Goal: Task Accomplishment & Management: Manage account settings

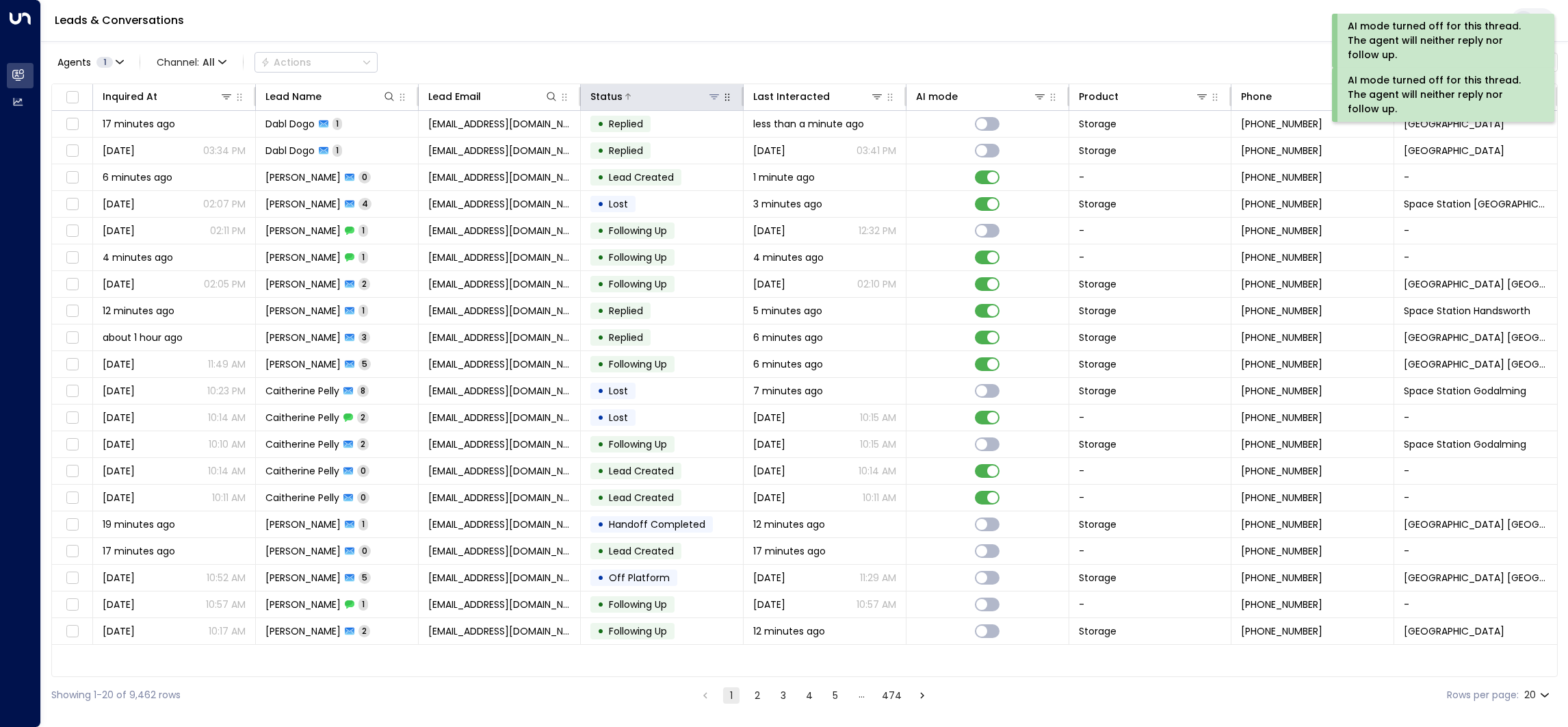
click at [714, 100] on icon at bounding box center [714, 96] width 11 height 11
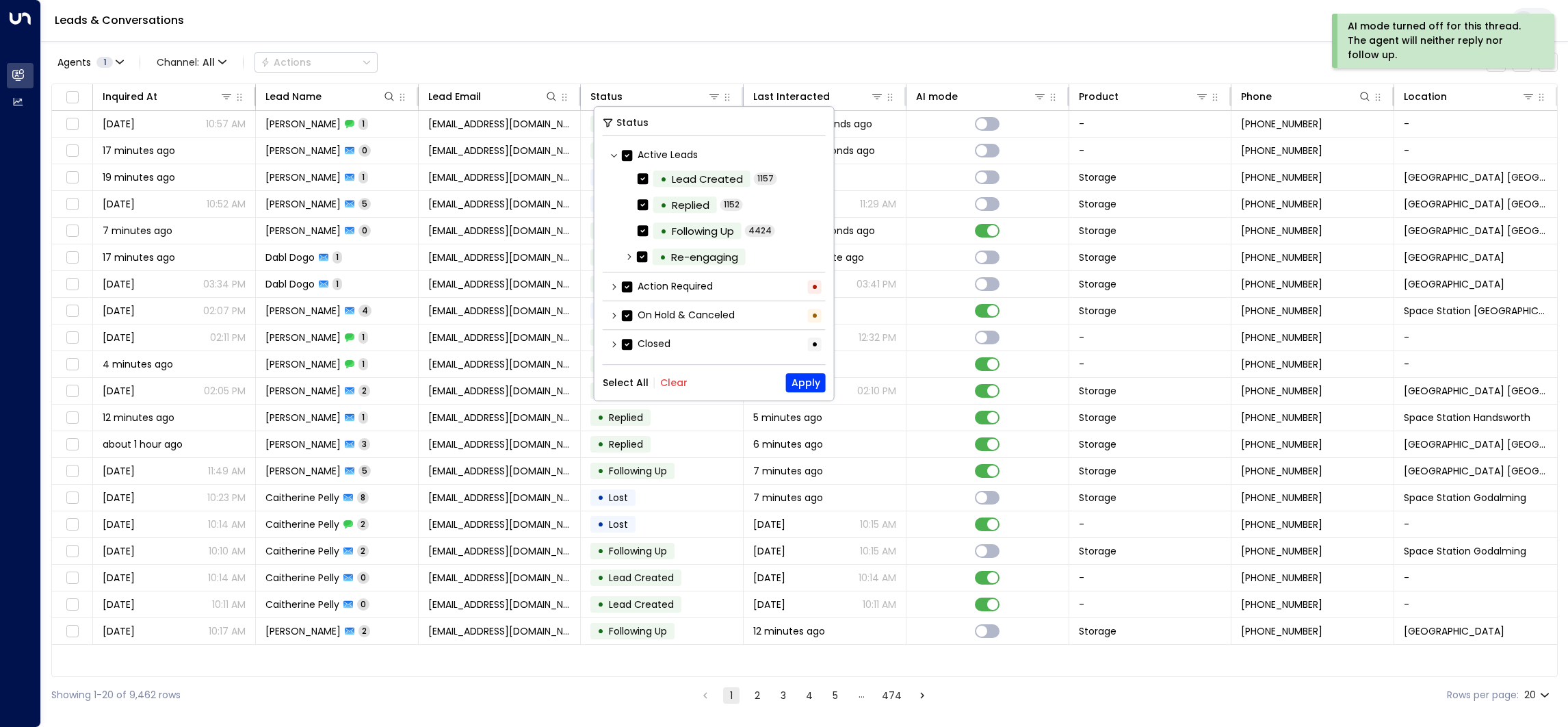
click at [671, 380] on button "Clear" at bounding box center [673, 382] width 28 height 11
click at [667, 285] on label "Action Required" at bounding box center [667, 286] width 91 height 14
click at [812, 379] on button "Apply" at bounding box center [806, 382] width 39 height 19
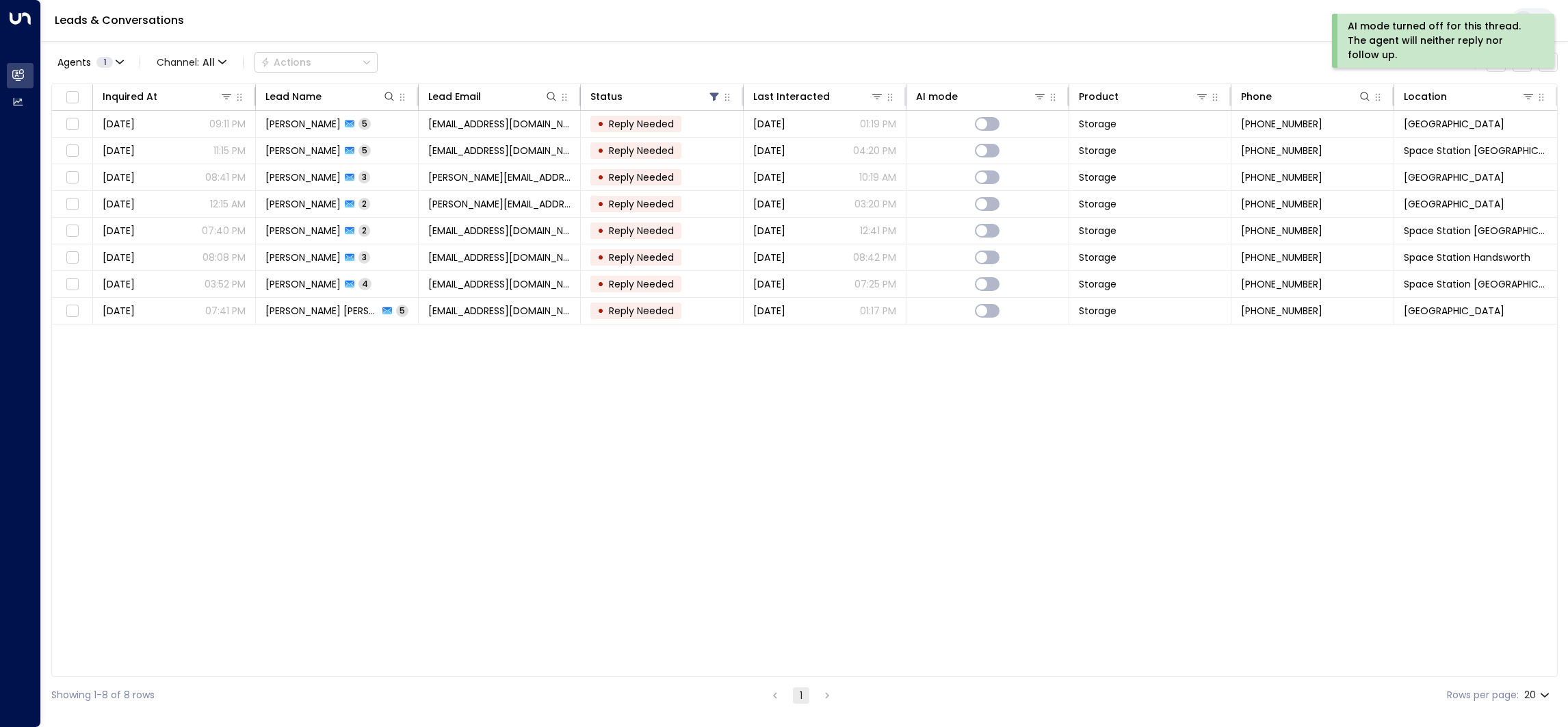
click at [874, 55] on div "Agents 1 Channel: All Actions Clear all" at bounding box center [804, 62] width 1507 height 29
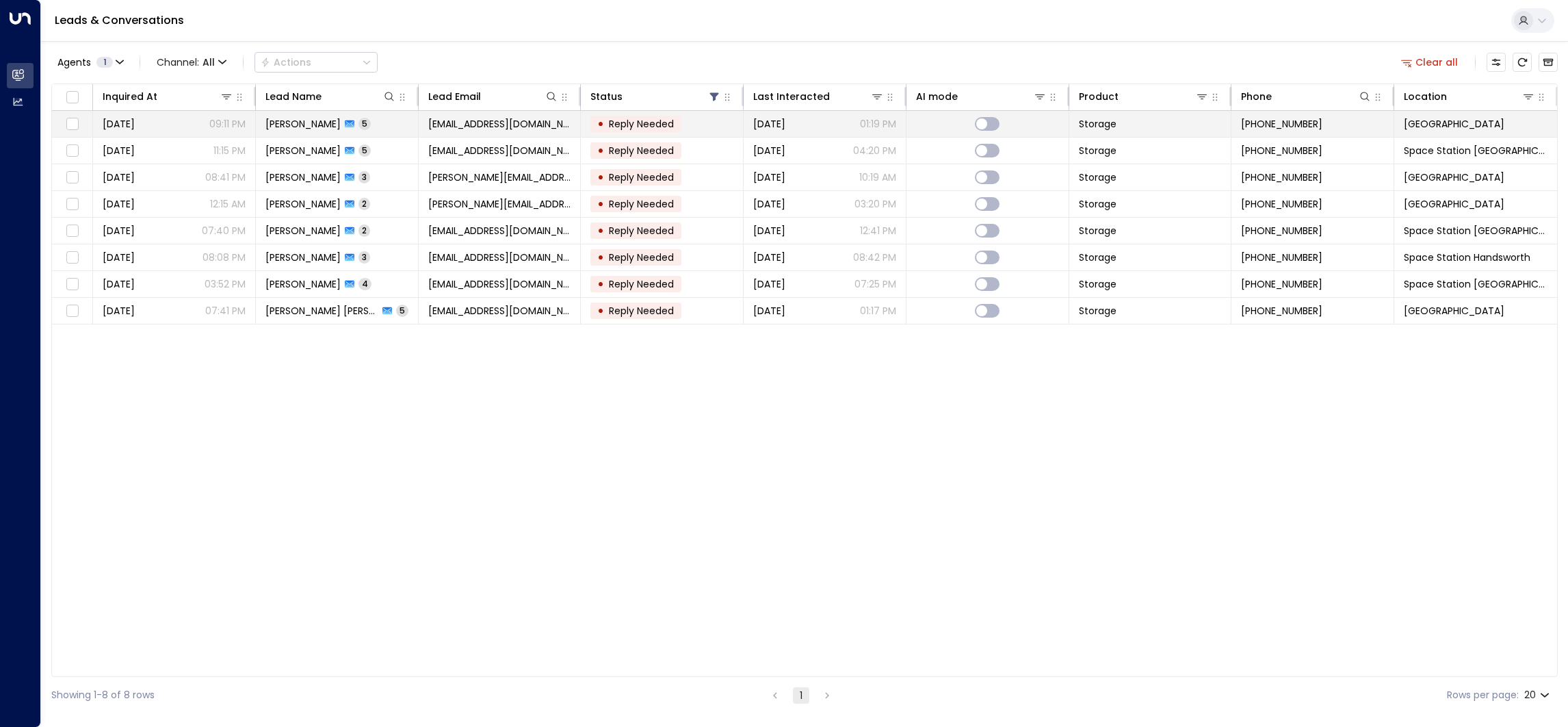
click at [614, 125] on span "Reply Needed" at bounding box center [641, 124] width 65 height 13
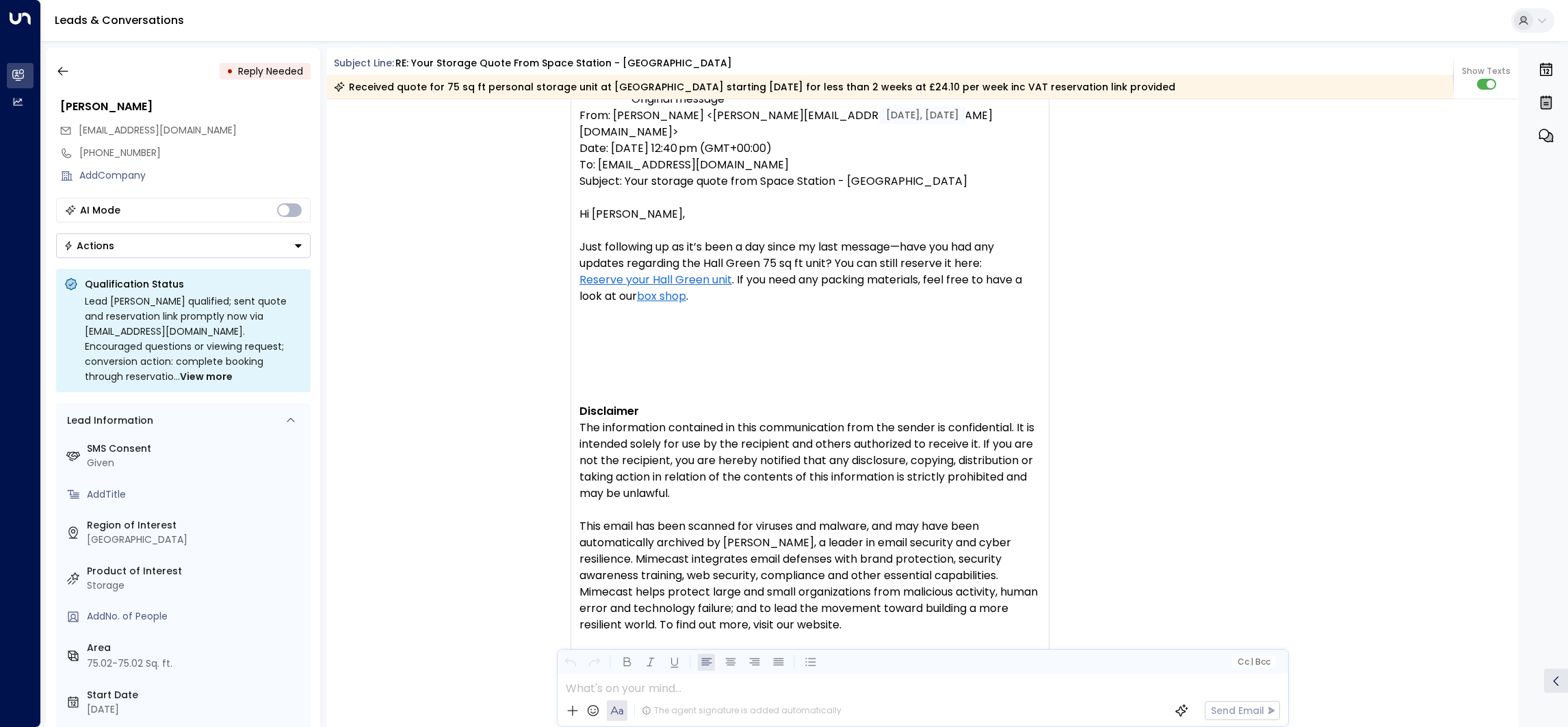
scroll to position [2190, 0]
